Goal: Navigation & Orientation: Find specific page/section

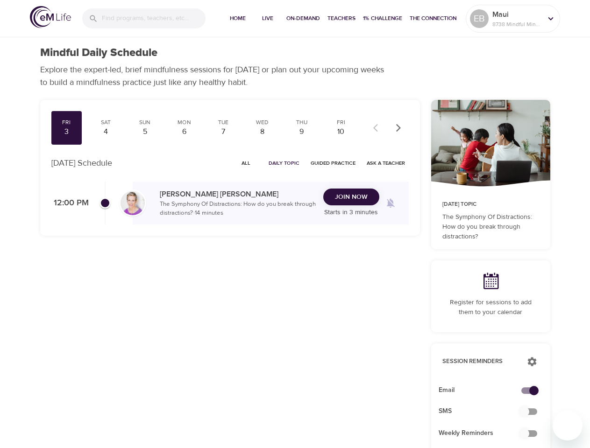
click at [144, 18] on input "search" at bounding box center [154, 18] width 104 height 20
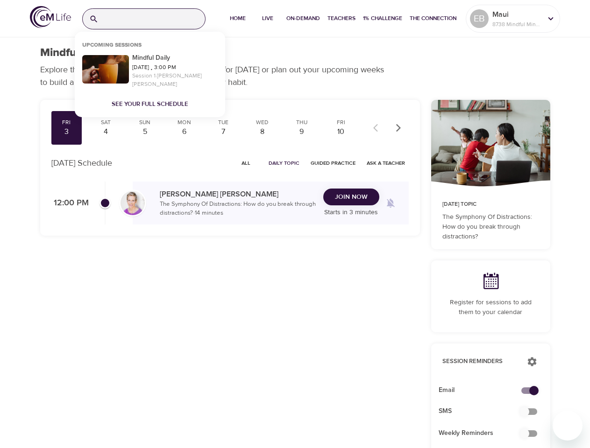
click at [236, 19] on span "Home" at bounding box center [237, 19] width 22 height 10
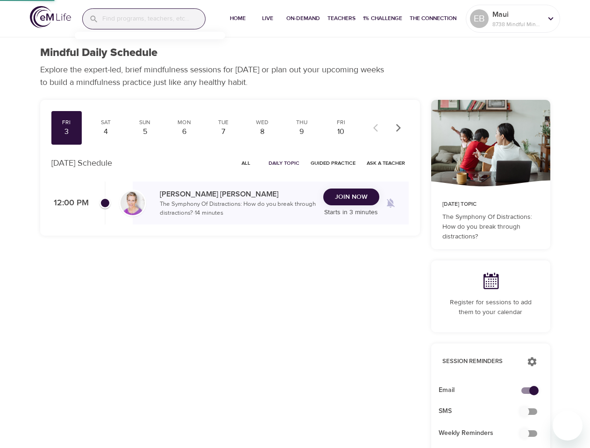
click at [266, 19] on span "Live" at bounding box center [267, 19] width 22 height 10
click at [302, 19] on span "On-Demand" at bounding box center [303, 19] width 34 height 10
click at [340, 19] on span "Teachers" at bounding box center [341, 19] width 28 height 10
click at [381, 19] on span "1% Challenge" at bounding box center [382, 19] width 39 height 10
click at [432, 19] on span "The Connection" at bounding box center [432, 19] width 47 height 10
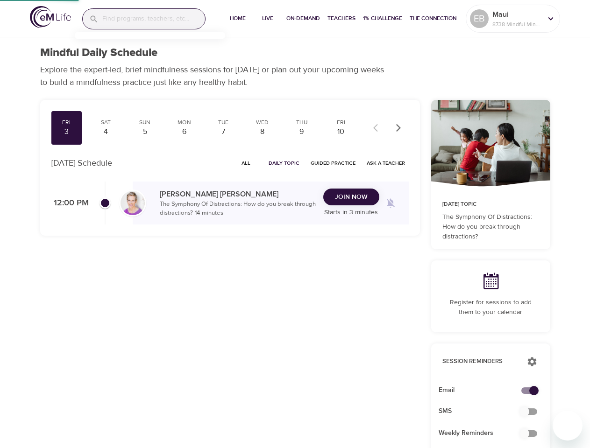
click at [513, 19] on p "Maui" at bounding box center [516, 14] width 49 height 11
